Goal: Transaction & Acquisition: Download file/media

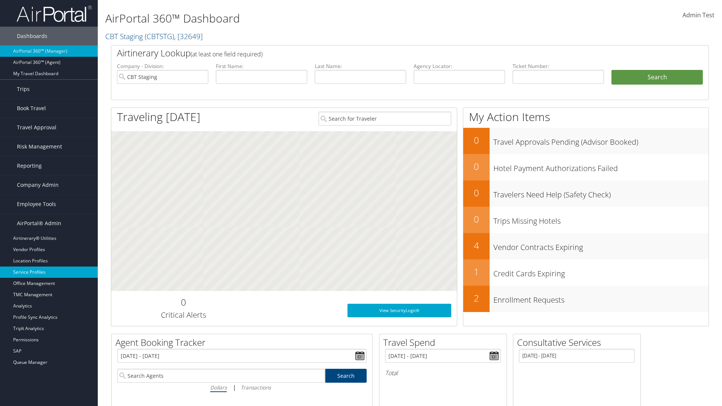
click at [49, 272] on link "Service Profiles" at bounding box center [49, 272] width 98 height 11
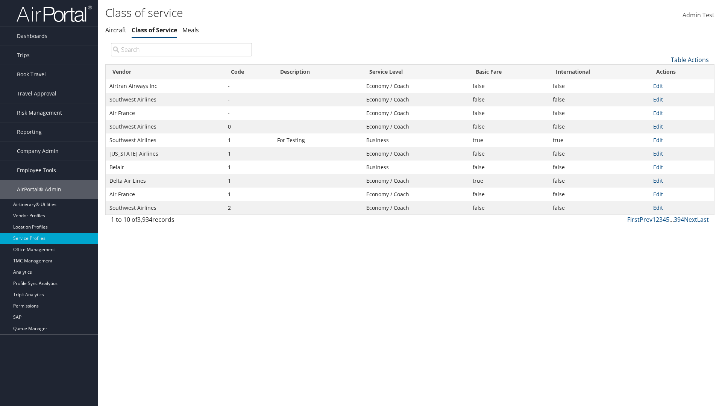
click at [690, 59] on link "Table Actions" at bounding box center [690, 60] width 38 height 8
click at [664, 84] on link "Download Report" at bounding box center [664, 84] width 99 height 13
